Goal: Entertainment & Leisure: Consume media (video, audio)

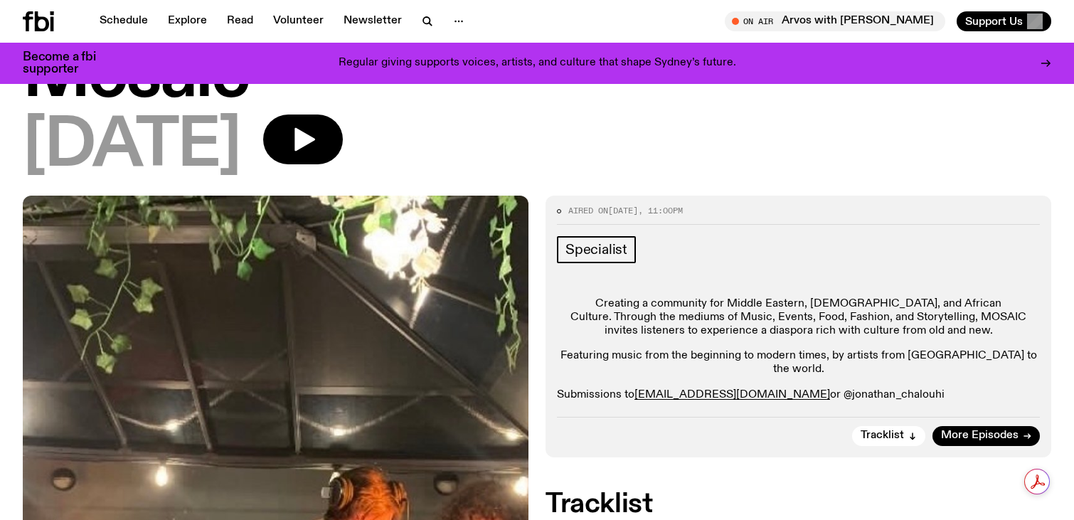
scroll to position [51, 0]
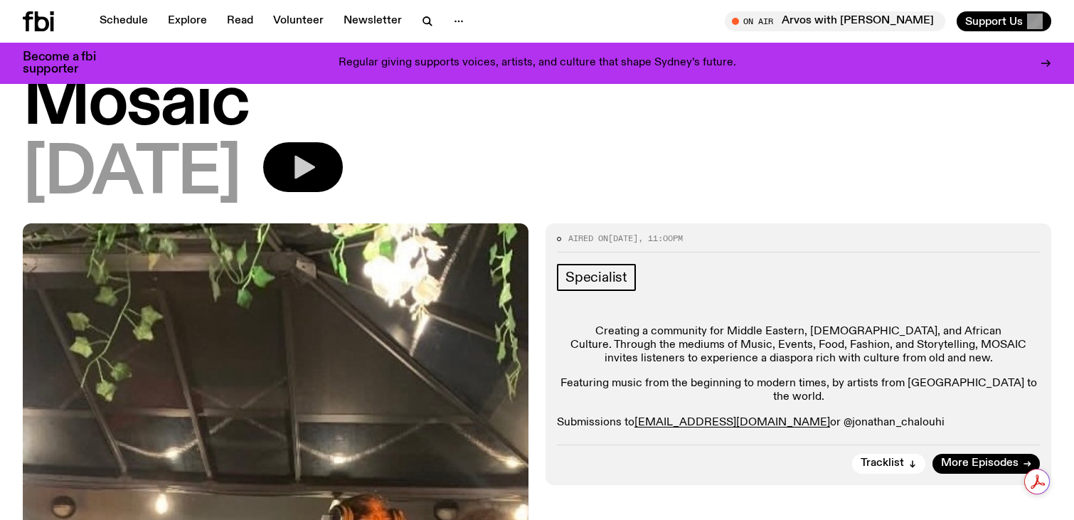
click at [321, 176] on button "button" at bounding box center [303, 167] width 80 height 50
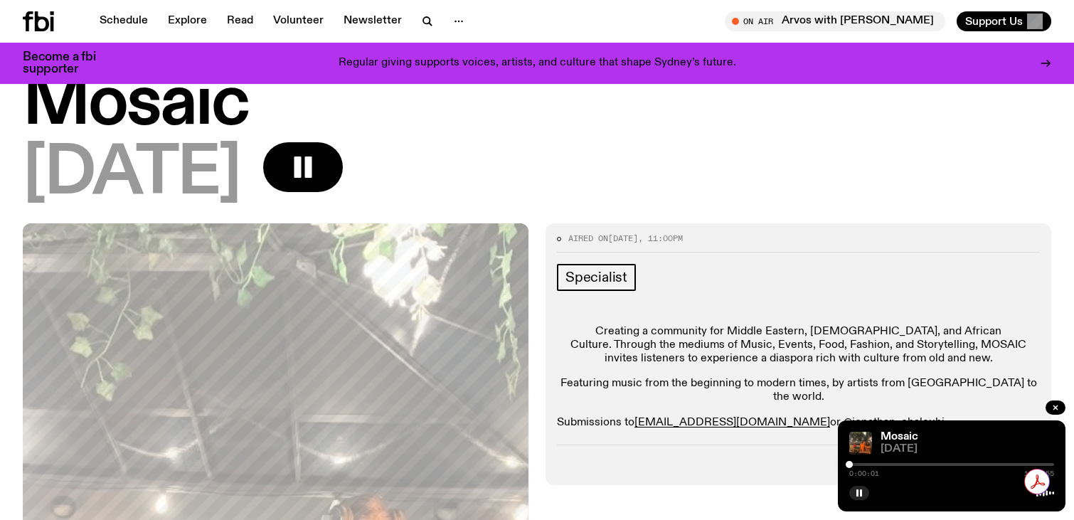
click at [864, 464] on div at bounding box center [951, 464] width 205 height 3
click at [888, 463] on div at bounding box center [951, 464] width 205 height 3
click at [880, 465] on div at bounding box center [785, 464] width 205 height 3
click at [875, 465] on div at bounding box center [777, 464] width 205 height 3
click at [887, 465] on div at bounding box center [951, 464] width 205 height 3
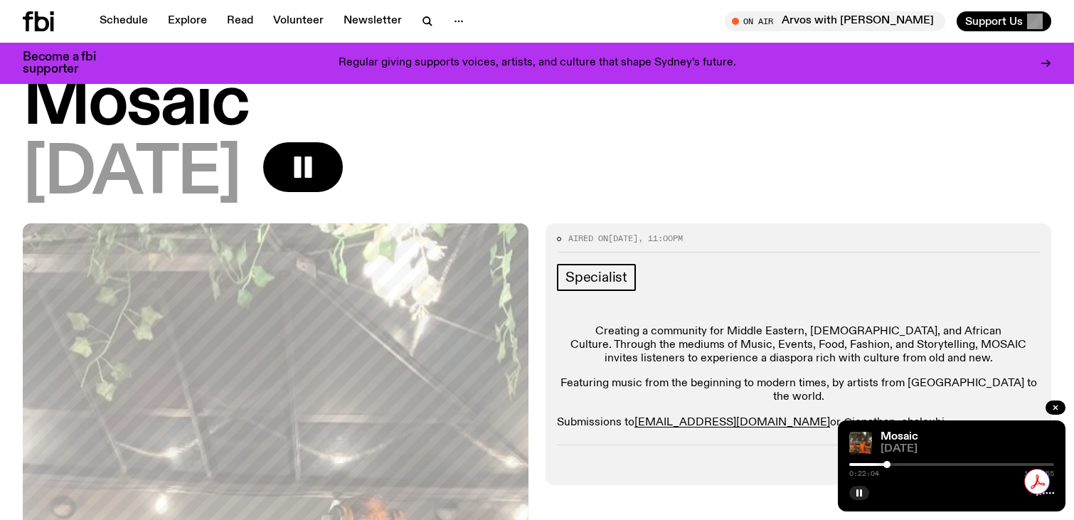
click at [896, 464] on div at bounding box center [951, 464] width 205 height 3
click at [891, 459] on div "Mosaic [DATE] 0:27:30 1:59:55" at bounding box center [952, 465] width 228 height 91
click at [887, 461] on div "0:27:30 1:59:55" at bounding box center [951, 468] width 205 height 17
click at [886, 466] on div "0:27:31 1:59:55" at bounding box center [951, 468] width 205 height 17
click at [890, 464] on div at bounding box center [793, 464] width 205 height 3
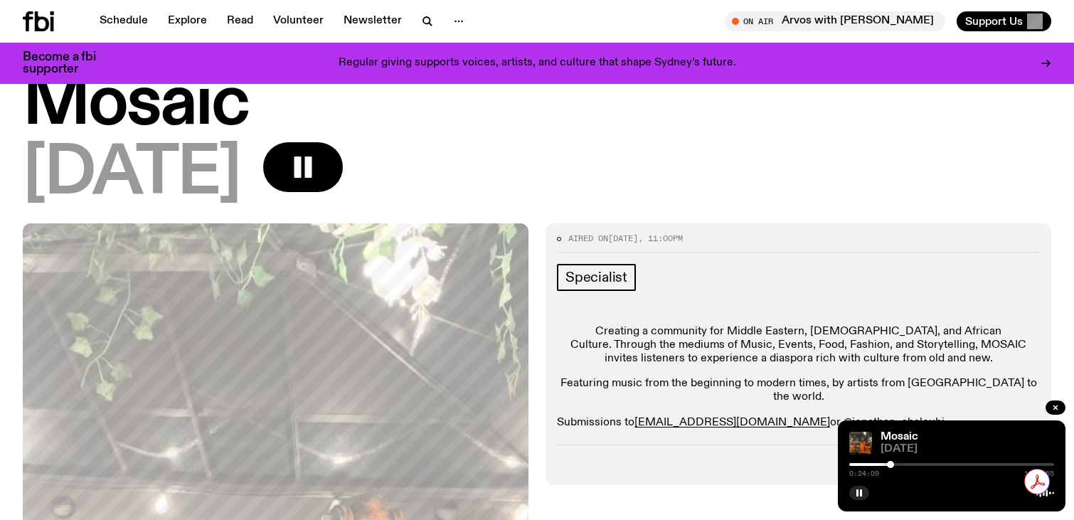
click at [865, 465] on div at bounding box center [787, 464] width 205 height 3
click at [860, 465] on div at bounding box center [763, 464] width 205 height 3
click at [863, 462] on div at bounding box center [863, 464] width 7 height 7
click at [865, 462] on div at bounding box center [863, 464] width 7 height 7
drag, startPoint x: 865, startPoint y: 462, endPoint x: 872, endPoint y: 462, distance: 7.8
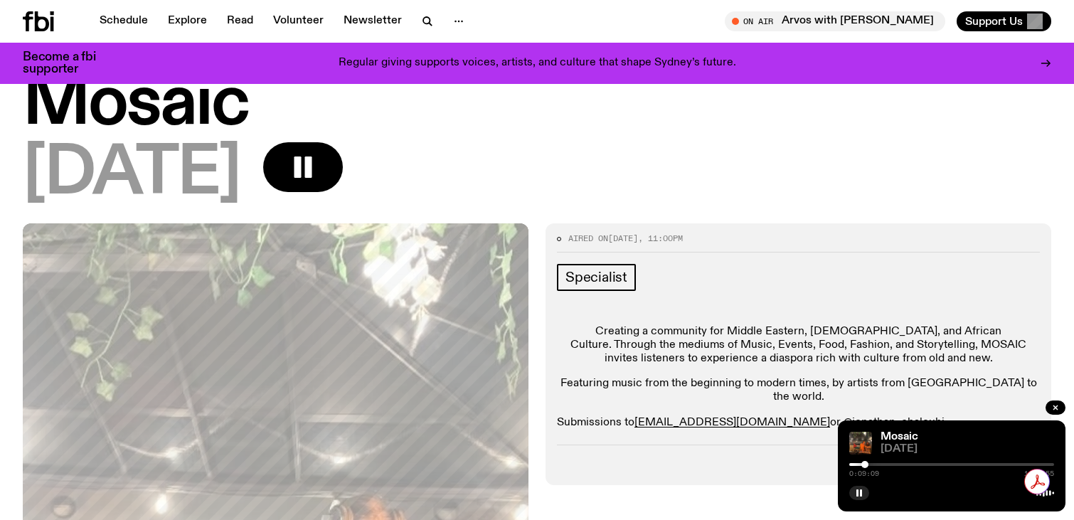
click at [868, 462] on div at bounding box center [864, 464] width 7 height 7
drag, startPoint x: 872, startPoint y: 462, endPoint x: 882, endPoint y: 462, distance: 10.0
click at [882, 462] on div at bounding box center [880, 464] width 7 height 7
click at [887, 462] on div at bounding box center [885, 464] width 7 height 7
click at [889, 462] on div at bounding box center [889, 464] width 7 height 7
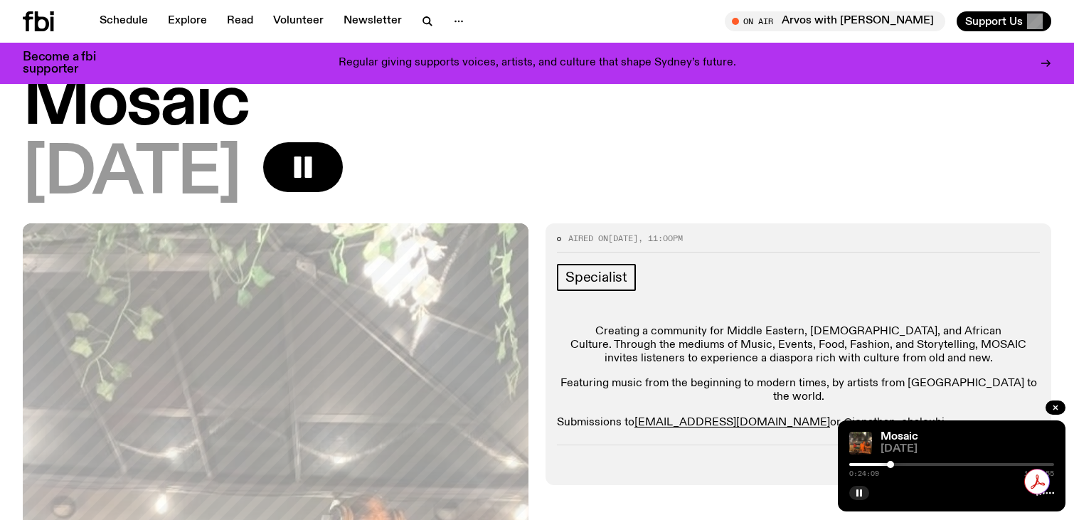
click at [892, 462] on div at bounding box center [890, 464] width 7 height 7
click at [895, 462] on div at bounding box center [891, 464] width 7 height 7
click at [899, 462] on div at bounding box center [897, 464] width 7 height 7
click at [903, 462] on div at bounding box center [899, 464] width 7 height 7
click at [905, 462] on div at bounding box center [904, 464] width 7 height 7
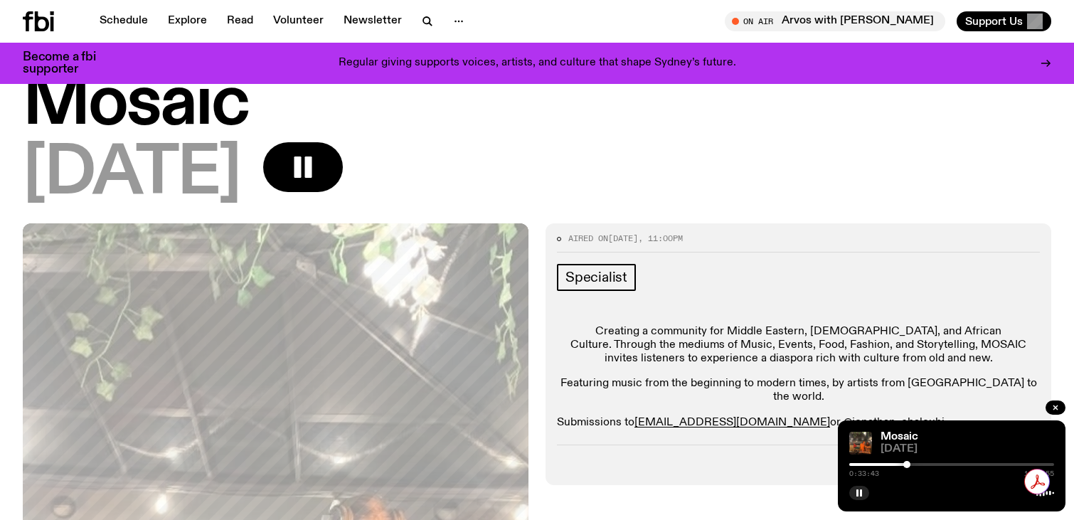
click at [907, 462] on div at bounding box center [906, 464] width 7 height 7
click at [909, 463] on div at bounding box center [907, 464] width 7 height 7
click at [913, 463] on div at bounding box center [912, 464] width 7 height 7
click at [914, 463] on div at bounding box center [913, 464] width 7 height 7
click at [915, 463] on div at bounding box center [914, 464] width 7 height 7
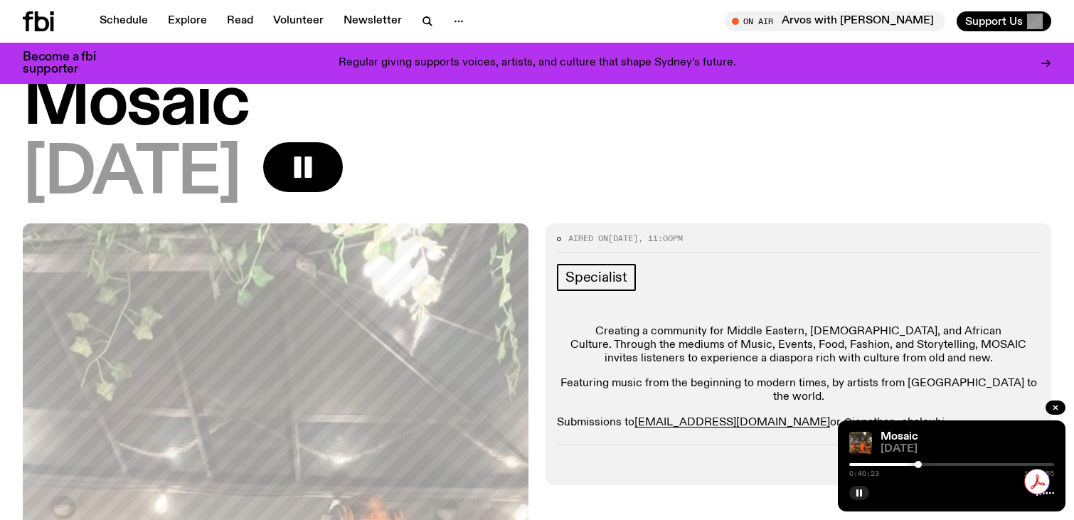
click at [919, 463] on div at bounding box center [917, 464] width 7 height 7
click at [920, 463] on div at bounding box center [919, 464] width 7 height 7
click at [924, 463] on div at bounding box center [919, 464] width 7 height 7
click at [927, 463] on div at bounding box center [927, 464] width 7 height 7
click at [928, 463] on div at bounding box center [927, 464] width 7 height 7
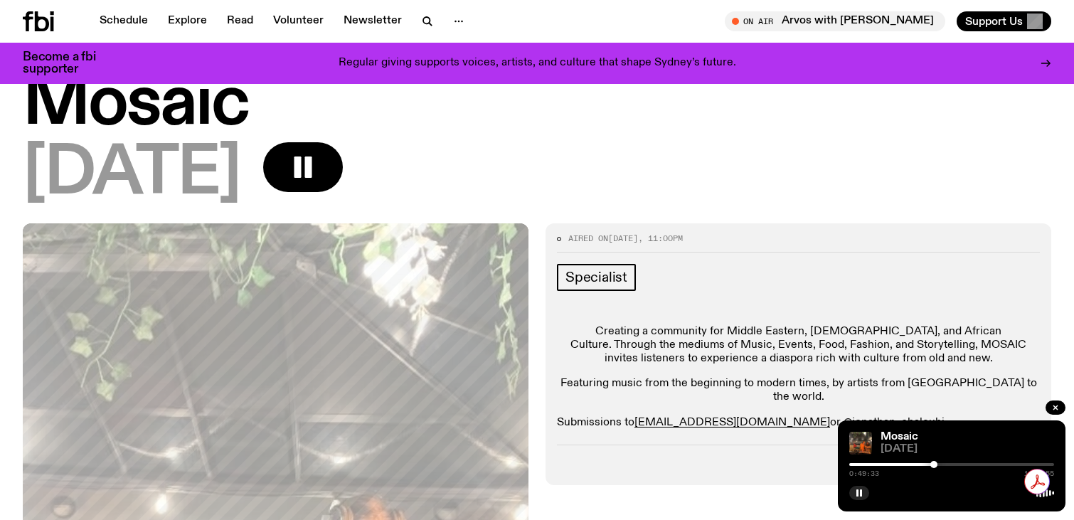
click at [934, 463] on div at bounding box center [933, 464] width 7 height 7
click at [938, 463] on div at bounding box center [936, 464] width 7 height 7
click at [941, 463] on div at bounding box center [940, 464] width 7 height 7
click at [943, 463] on div at bounding box center [942, 464] width 7 height 7
click at [944, 463] on div at bounding box center [944, 464] width 7 height 7
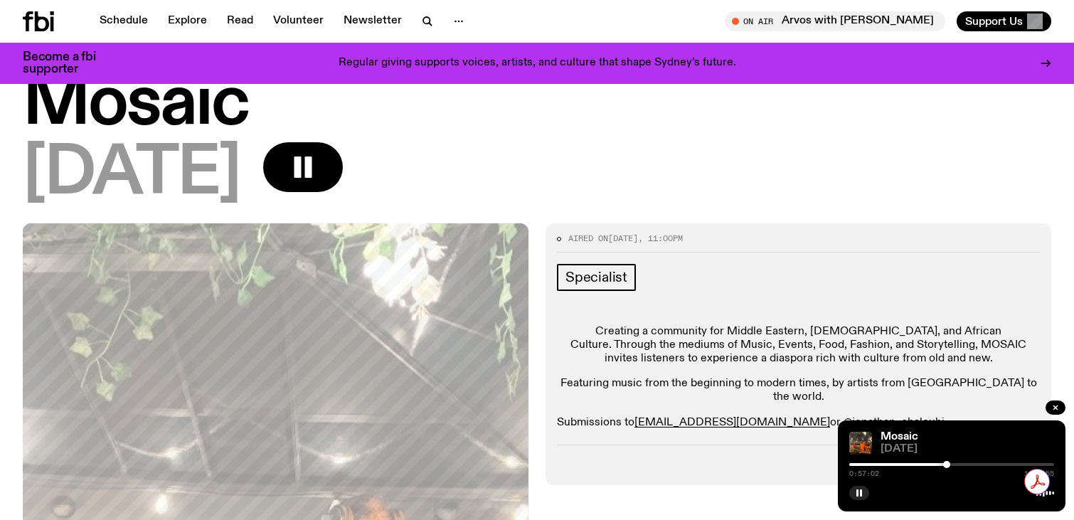
click at [946, 463] on div at bounding box center [946, 464] width 7 height 7
click at [948, 464] on div at bounding box center [948, 464] width 7 height 7
click at [950, 464] on div at bounding box center [949, 464] width 7 height 7
click at [953, 462] on div at bounding box center [951, 464] width 7 height 7
click at [956, 462] on div at bounding box center [954, 464] width 7 height 7
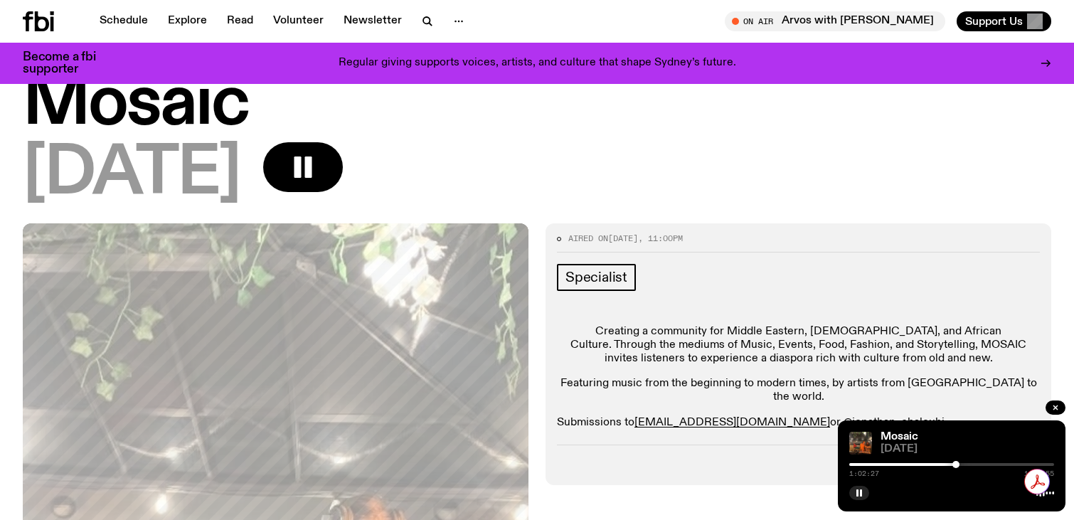
click at [959, 462] on div at bounding box center [955, 464] width 7 height 7
click at [965, 461] on div at bounding box center [961, 464] width 7 height 7
click at [968, 461] on div at bounding box center [964, 464] width 7 height 7
drag, startPoint x: 970, startPoint y: 461, endPoint x: 978, endPoint y: 459, distance: 7.9
click at [978, 459] on div "Mosaic [DATE] 1:11:37 1:59:55" at bounding box center [952, 465] width 228 height 91
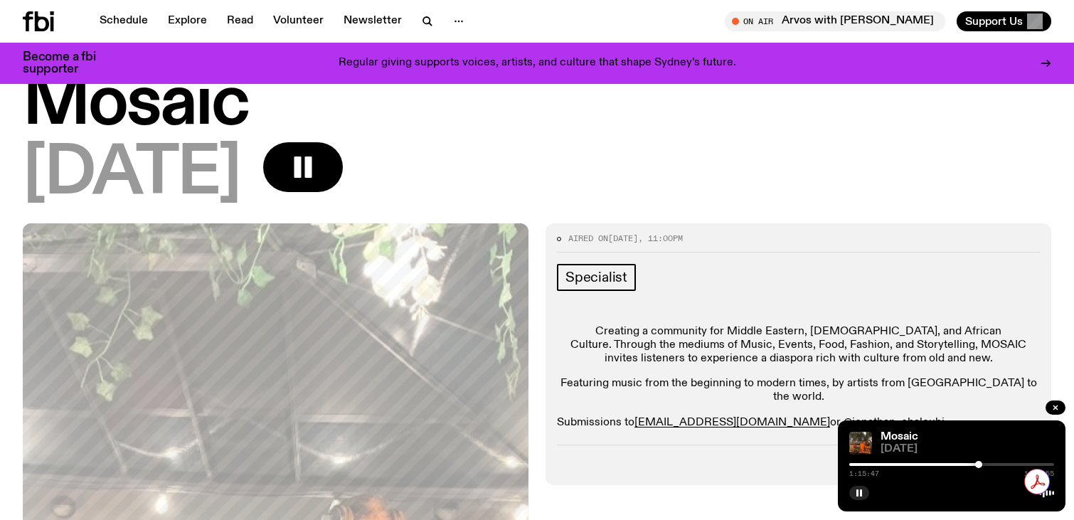
click at [978, 459] on div "Mosaic [DATE] 1:15:47 1:59:55" at bounding box center [952, 465] width 228 height 91
click at [980, 462] on div at bounding box center [978, 464] width 7 height 7
click at [984, 462] on div at bounding box center [982, 464] width 7 height 7
click at [986, 462] on div at bounding box center [983, 464] width 7 height 7
click at [991, 462] on div at bounding box center [990, 464] width 7 height 7
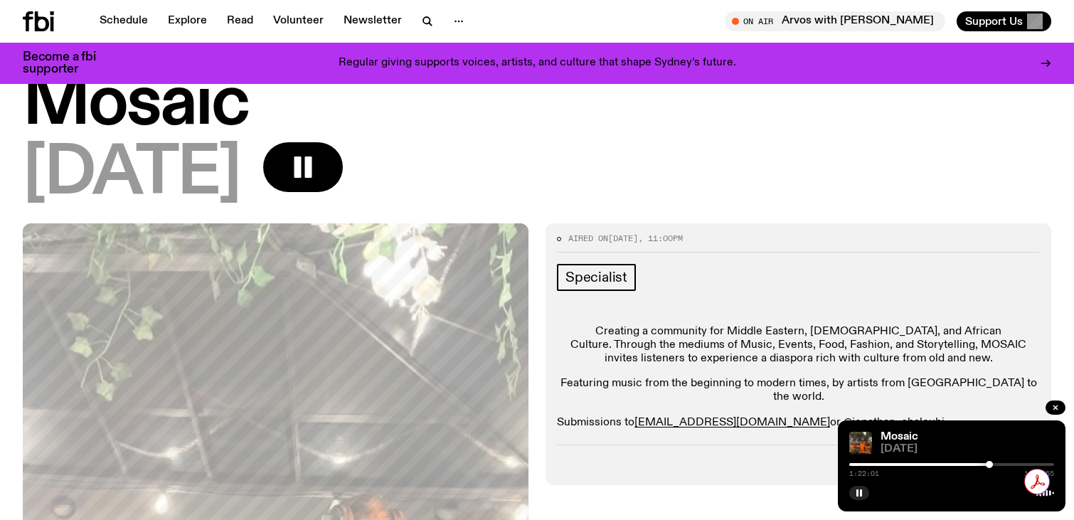
click at [989, 465] on div at bounding box center [988, 464] width 7 height 7
click at [994, 462] on div "1:22:02 1:59:55" at bounding box center [951, 468] width 205 height 17
click at [994, 464] on div at bounding box center [951, 464] width 205 height 3
click at [992, 464] on div at bounding box center [991, 464] width 7 height 7
click at [990, 464] on div at bounding box center [989, 464] width 7 height 7
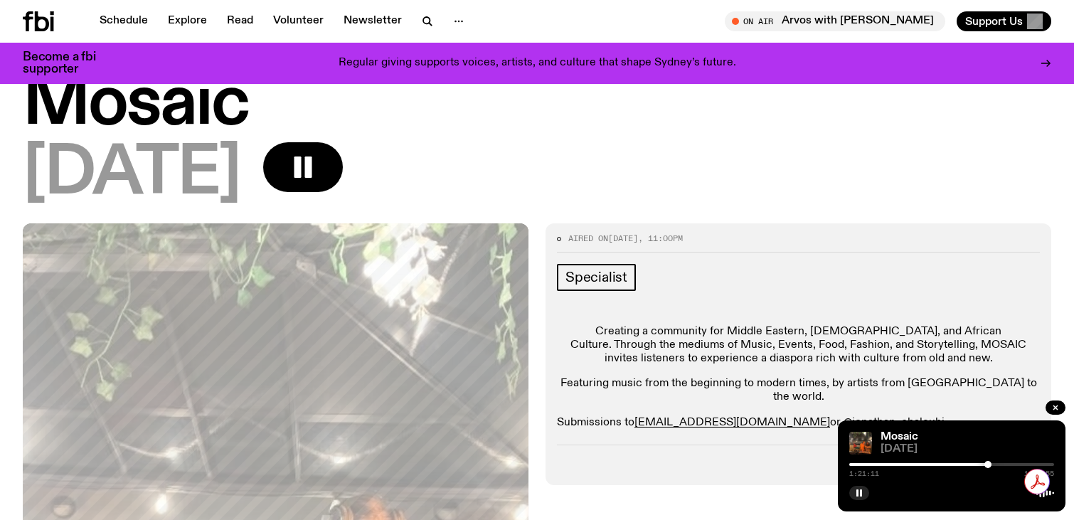
click at [988, 464] on div at bounding box center [987, 464] width 7 height 7
click at [989, 464] on div at bounding box center [988, 464] width 7 height 7
click at [991, 464] on div at bounding box center [991, 464] width 7 height 7
click at [1006, 465] on div at bounding box center [951, 464] width 205 height 3
click at [1001, 464] on div at bounding box center [903, 464] width 205 height 3
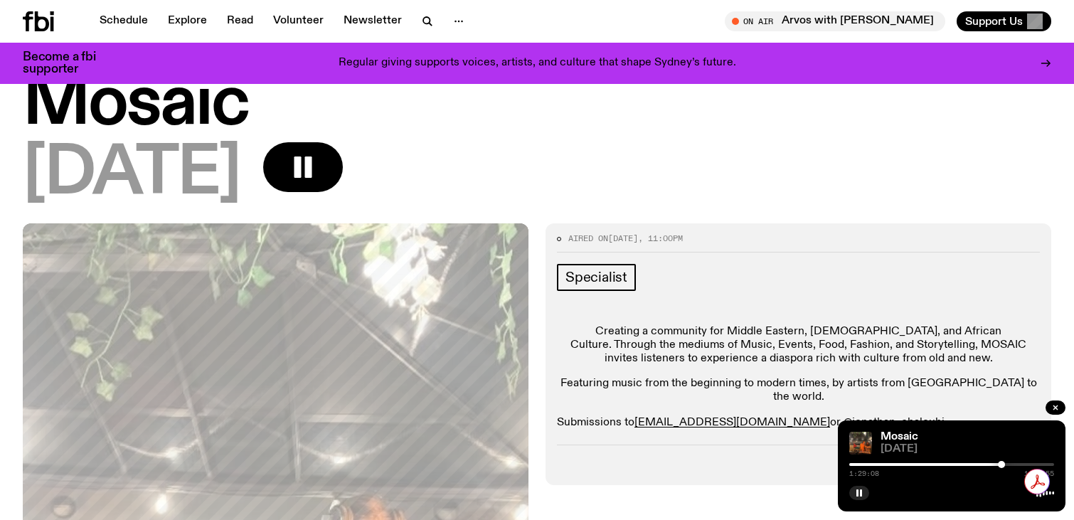
click at [1006, 464] on div at bounding box center [951, 464] width 205 height 3
click at [1015, 464] on div at bounding box center [951, 464] width 205 height 3
click at [1024, 464] on div at bounding box center [951, 464] width 205 height 3
click at [1031, 463] on div at bounding box center [951, 464] width 205 height 3
